Goal: Task Accomplishment & Management: Complete application form

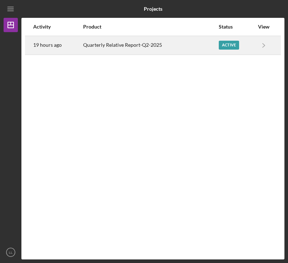
click at [227, 45] on div "Active" at bounding box center [229, 45] width 20 height 9
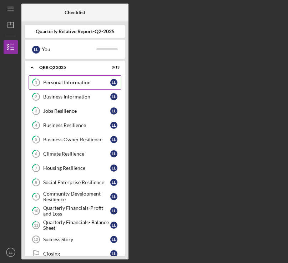
click at [74, 84] on div "Personal Information" at bounding box center [76, 82] width 67 height 6
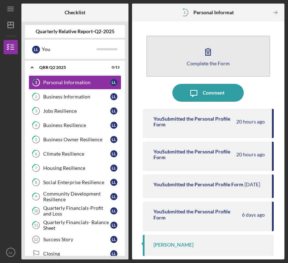
click at [210, 58] on icon "button" at bounding box center [208, 52] width 18 height 18
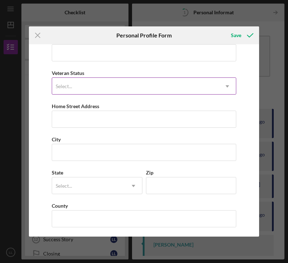
scroll to position [80, 0]
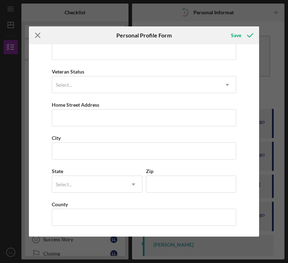
click at [34, 33] on icon "Icon/Menu Close" at bounding box center [38, 35] width 18 height 18
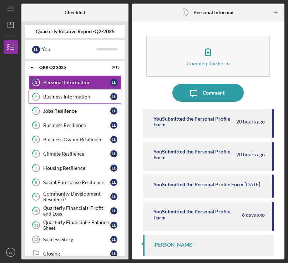
click at [72, 102] on link "2 Business Information L L" at bounding box center [75, 96] width 93 height 14
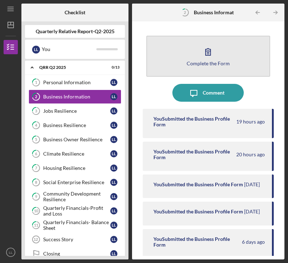
click at [204, 59] on icon "button" at bounding box center [208, 52] width 18 height 18
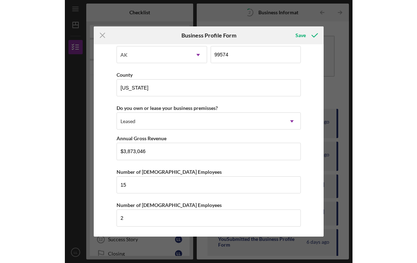
scroll to position [669, 0]
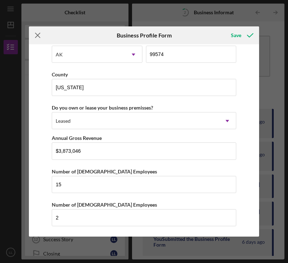
click at [40, 36] on icon "Icon/Menu Close" at bounding box center [38, 35] width 18 height 18
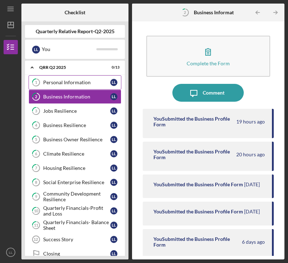
click at [59, 83] on div "Personal Information" at bounding box center [76, 82] width 67 height 6
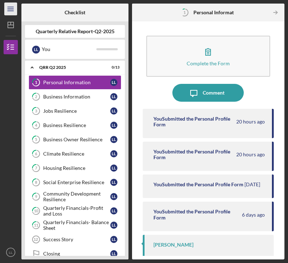
click at [15, 9] on icon "Icon/Menu" at bounding box center [11, 9] width 16 height 16
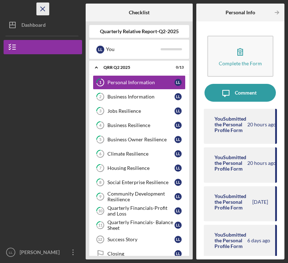
click at [45, 5] on icon "Icon/Menu Close" at bounding box center [43, 9] width 16 height 16
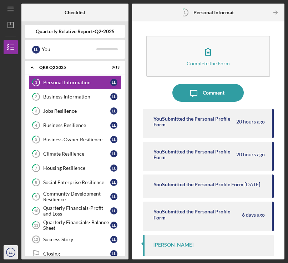
click at [13, 253] on icon "LL" at bounding box center [11, 252] width 14 height 18
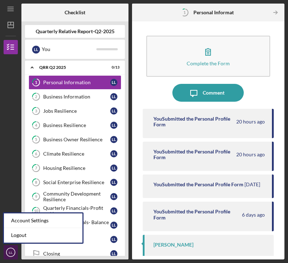
click at [12, 253] on text "LL" at bounding box center [11, 252] width 4 height 4
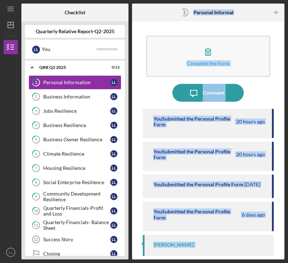
drag, startPoint x: 117, startPoint y: 257, endPoint x: 142, endPoint y: 257, distance: 25.3
click at [142, 257] on div "Checklist Quarterly Relative Report-Q2-2025 L L You Icon/Expander QRR Q2 2025 0…" at bounding box center [152, 132] width 263 height 256
click at [277, 12] on line "button" at bounding box center [275, 12] width 4 height 0
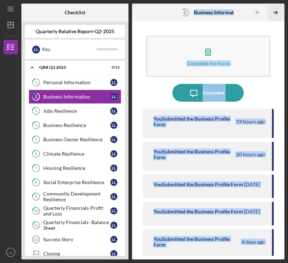
click at [277, 12] on line "button" at bounding box center [275, 12] width 4 height 0
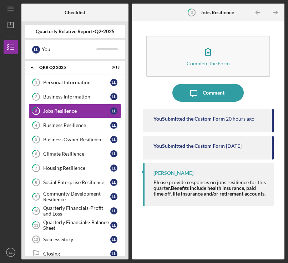
click at [277, 12] on line "button" at bounding box center [275, 12] width 4 height 0
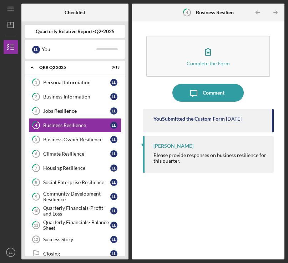
click at [277, 12] on line "button" at bounding box center [275, 12] width 4 height 0
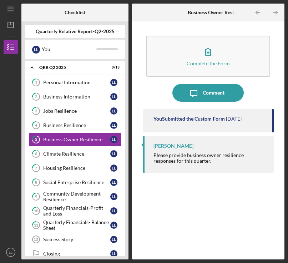
click at [277, 12] on line "button" at bounding box center [275, 12] width 4 height 0
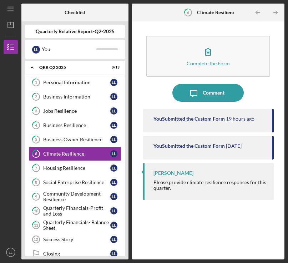
click at [277, 12] on line "button" at bounding box center [275, 12] width 4 height 0
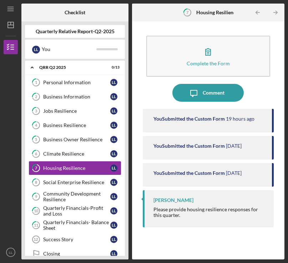
click at [277, 12] on line "button" at bounding box center [275, 12] width 4 height 0
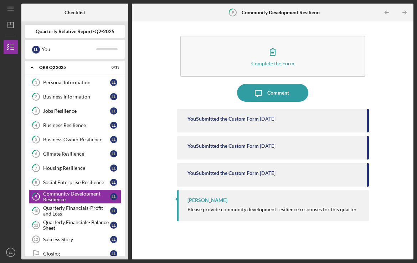
click at [72, 13] on b "Checklist" at bounding box center [75, 13] width 21 height 6
click at [58, 31] on b "Quarterly Relative Report-Q2-2025" at bounding box center [75, 32] width 79 height 6
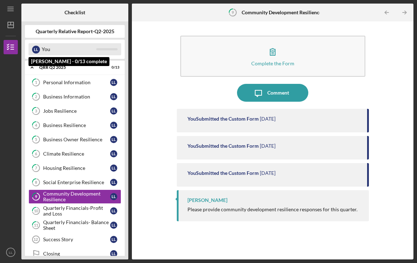
click at [42, 49] on div "You" at bounding box center [69, 49] width 55 height 12
click at [105, 50] on div at bounding box center [106, 49] width 21 height 2
click at [37, 51] on div "L L" at bounding box center [36, 50] width 8 height 8
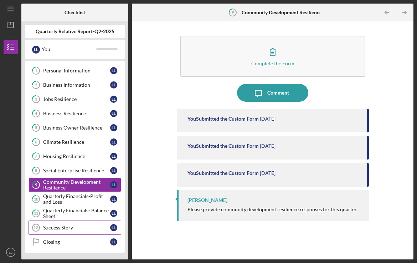
scroll to position [12, 0]
click at [57, 227] on div "Success Story" at bounding box center [76, 227] width 67 height 6
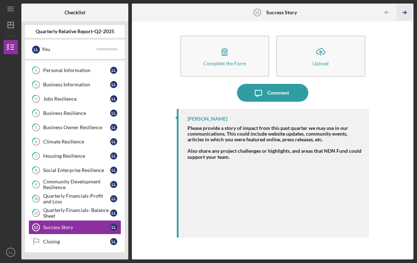
click at [287, 13] on icon "Icon/Table Pagination Arrow" at bounding box center [404, 13] width 16 height 16
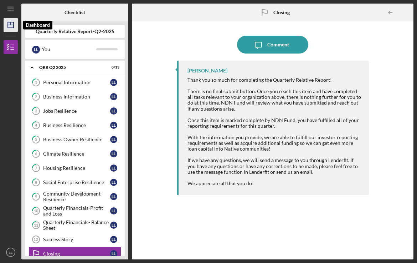
click at [9, 23] on icon "Icon/Dashboard" at bounding box center [11, 25] width 18 height 18
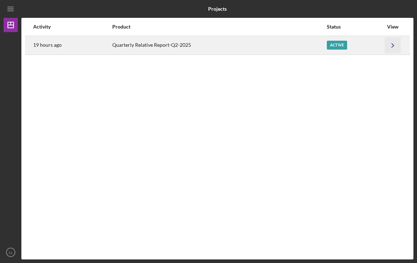
click at [287, 46] on icon "Icon/Navigate" at bounding box center [393, 45] width 16 height 16
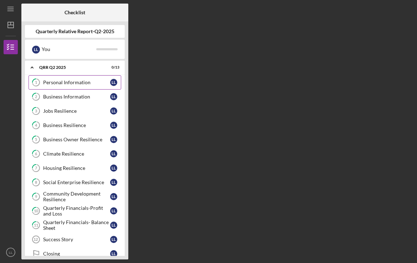
click at [55, 81] on div "Personal Information" at bounding box center [76, 82] width 67 height 6
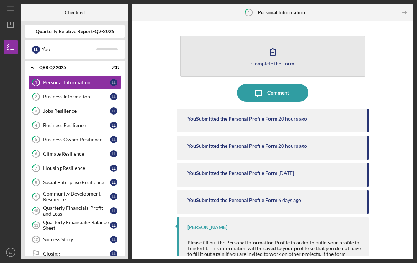
click at [273, 63] on div "Complete the Form" at bounding box center [272, 63] width 43 height 5
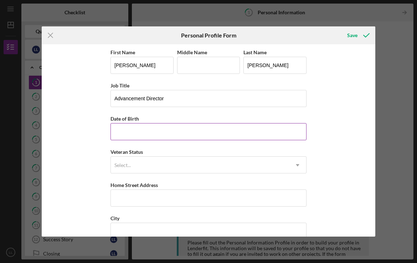
click at [169, 135] on input "Date of Birth" at bounding box center [209, 131] width 196 height 17
type input "0m/dd/yyyy"
click at [287, 37] on div "Save" at bounding box center [352, 35] width 10 height 14
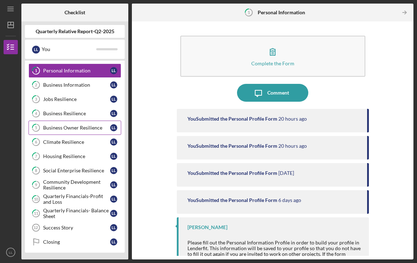
scroll to position [12, 0]
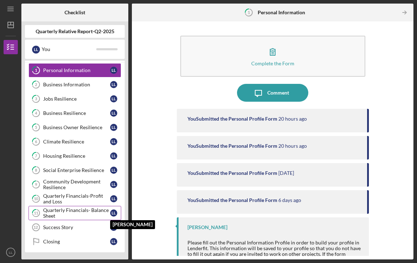
click at [114, 214] on div "L L" at bounding box center [113, 212] width 7 height 7
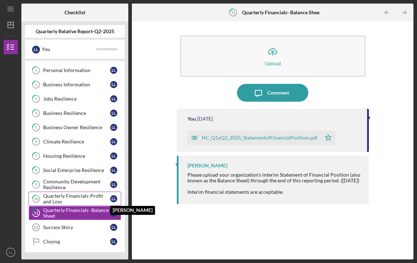
click at [115, 200] on div "L L" at bounding box center [113, 198] width 7 height 7
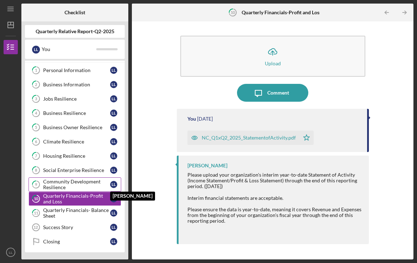
click at [115, 184] on div "L L" at bounding box center [113, 184] width 7 height 7
